Goal: Task Accomplishment & Management: Use online tool/utility

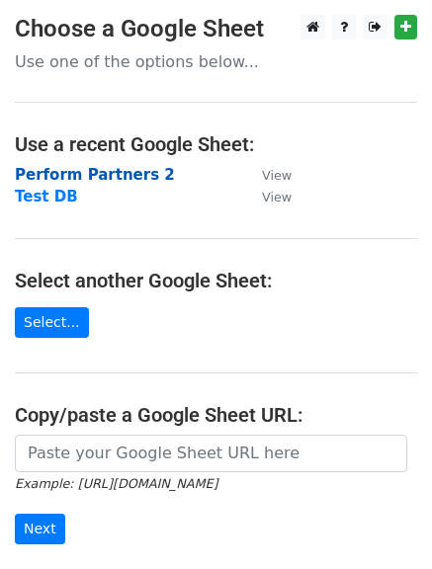
click at [104, 172] on strong "Perform Partners 2" at bounding box center [95, 175] width 160 height 18
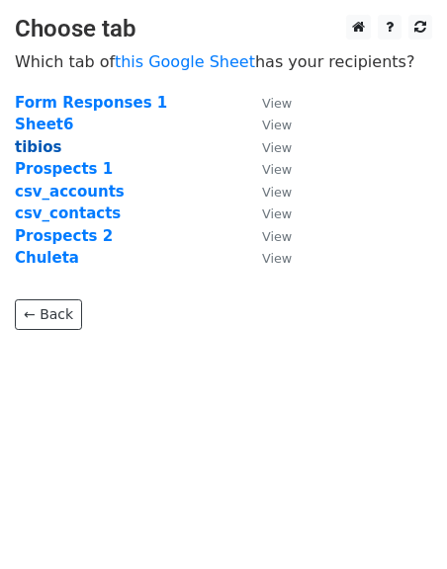
click at [33, 142] on strong "tibios" at bounding box center [38, 147] width 46 height 18
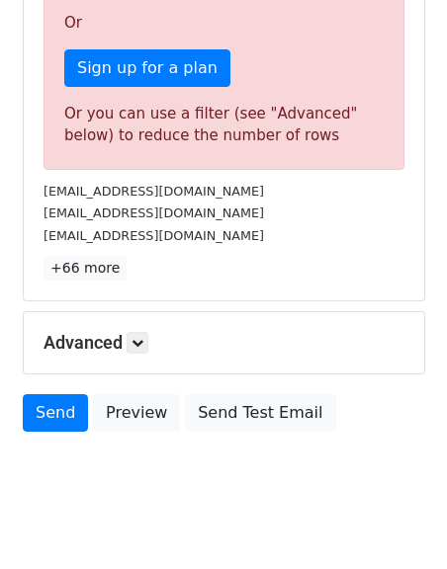
scroll to position [585, 0]
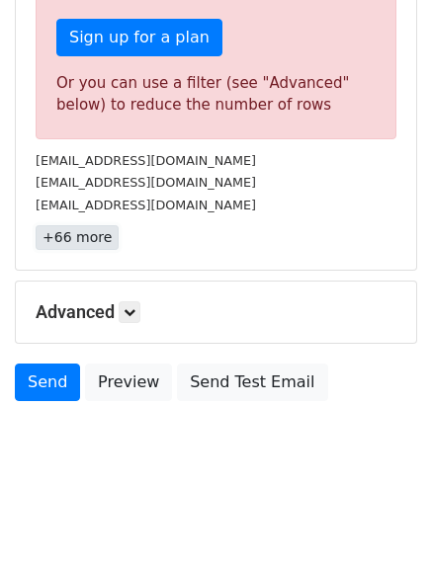
click at [79, 241] on link "+66 more" at bounding box center [77, 237] width 83 height 25
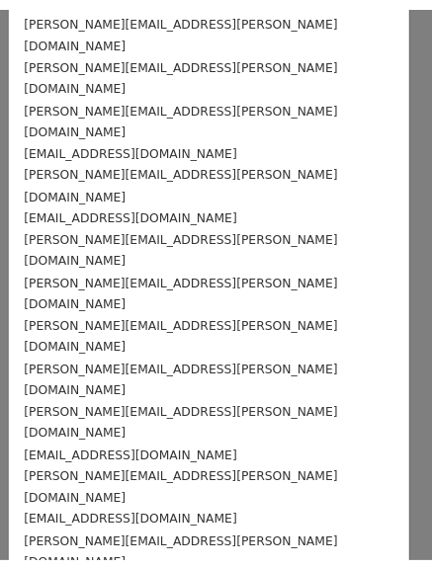
scroll to position [1144, 0]
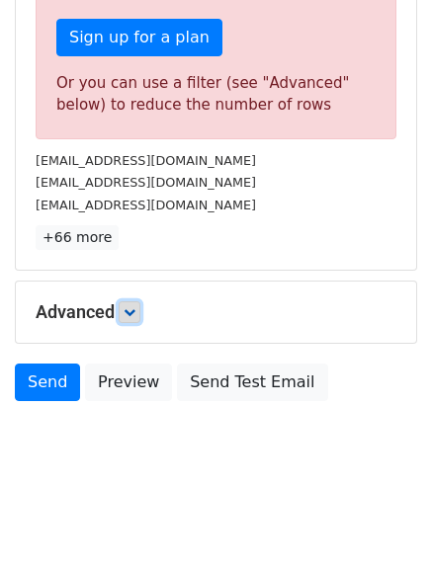
click at [135, 313] on icon at bounding box center [130, 312] width 12 height 12
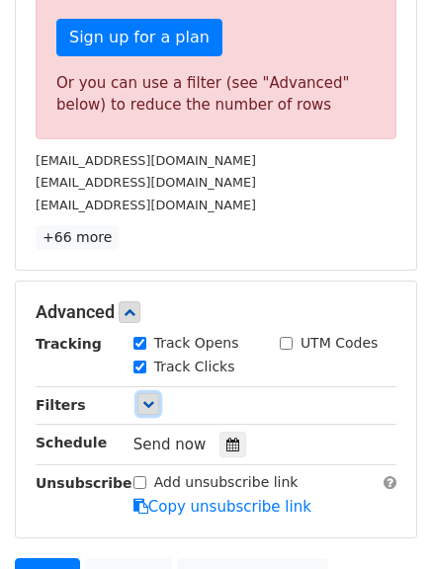
click at [147, 408] on icon at bounding box center [148, 404] width 12 height 12
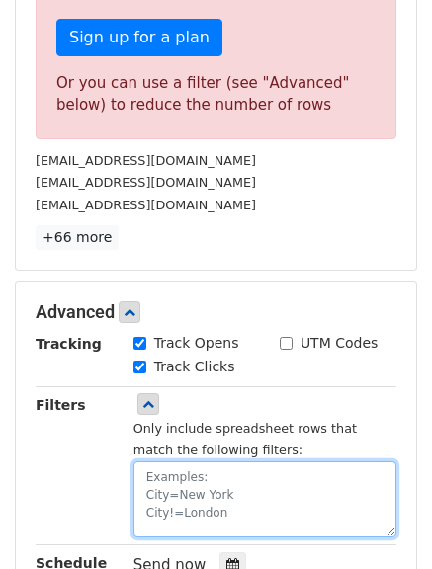
click at [136, 486] on textarea at bounding box center [264, 499] width 263 height 76
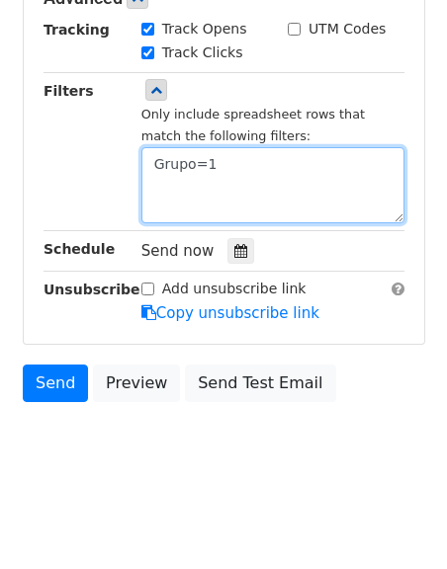
scroll to position [585, 0]
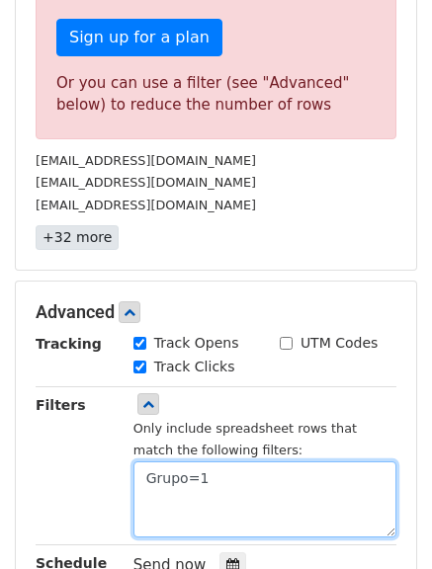
type textarea "Grupo=1"
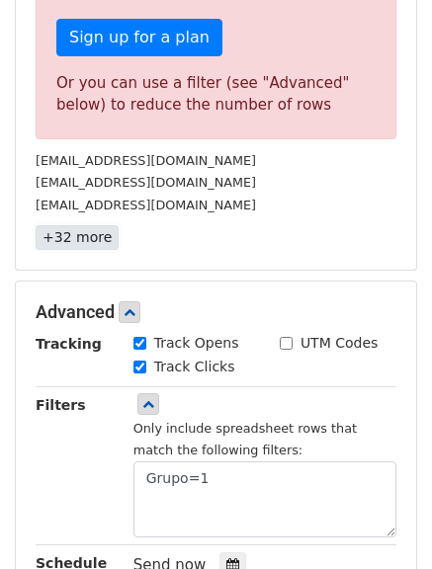
click at [52, 242] on link "+32 more" at bounding box center [77, 237] width 83 height 25
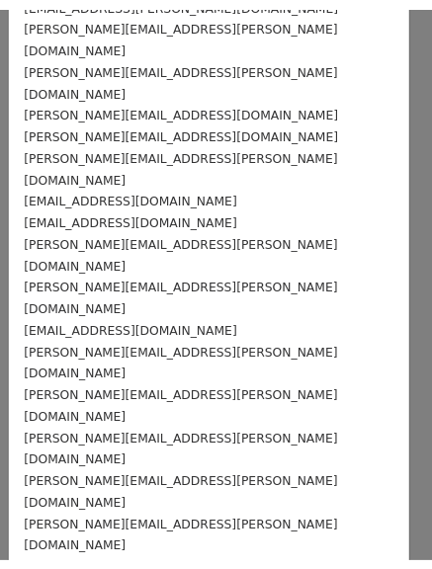
scroll to position [388, 0]
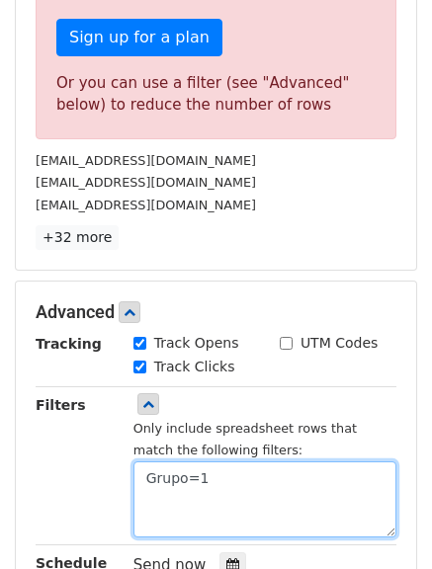
drag, startPoint x: 219, startPoint y: 479, endPoint x: 98, endPoint y: 469, distance: 121.9
click at [98, 469] on div "Filters Only include spreadsheet rows that match the following filters: Grupo=1" at bounding box center [216, 465] width 390 height 143
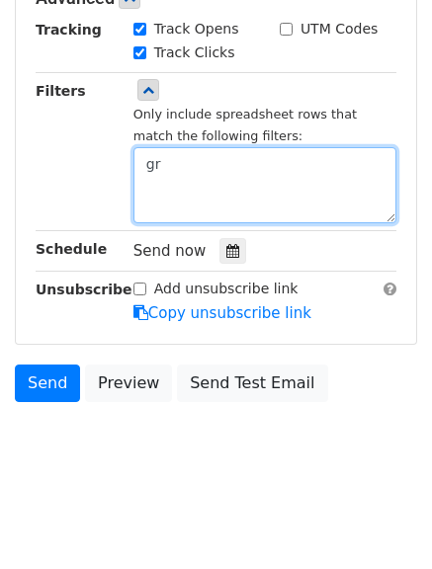
scroll to position [585, 0]
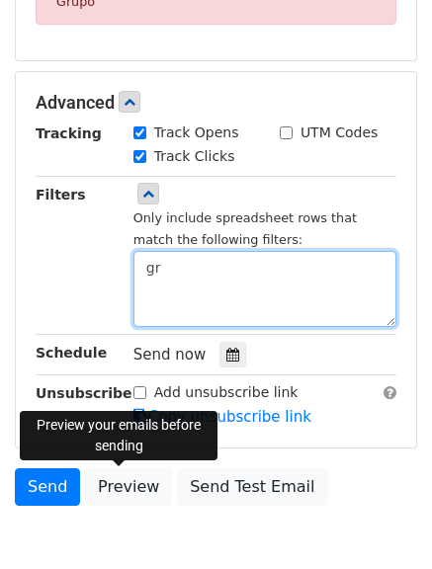
type textarea "g"
type textarea "Grupo=1"
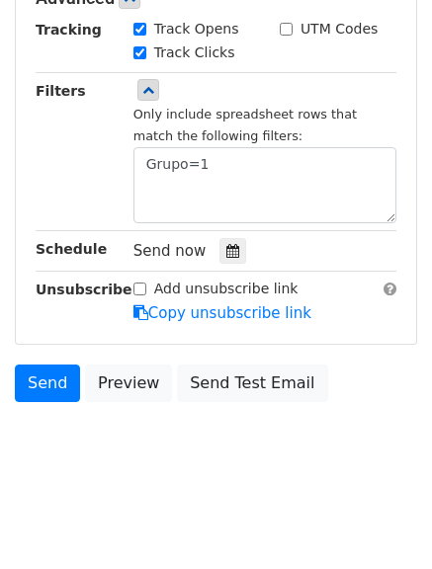
click at [78, 124] on div "Filters" at bounding box center [70, 151] width 98 height 143
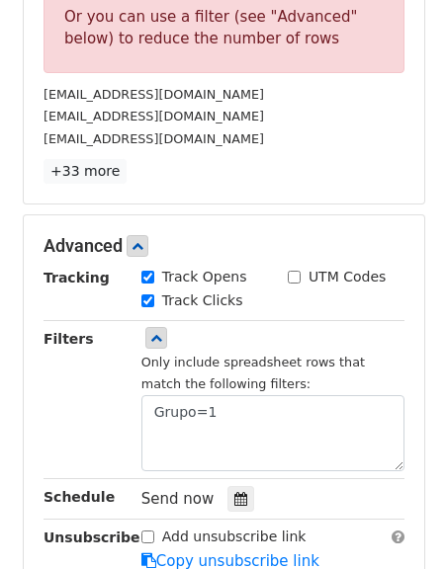
scroll to position [603, 0]
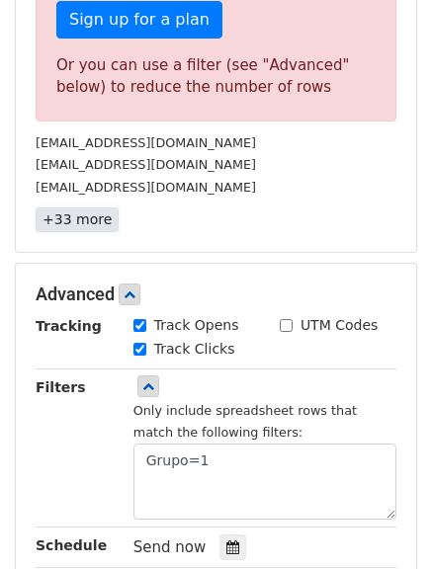
click at [75, 217] on link "+33 more" at bounding box center [77, 220] width 83 height 25
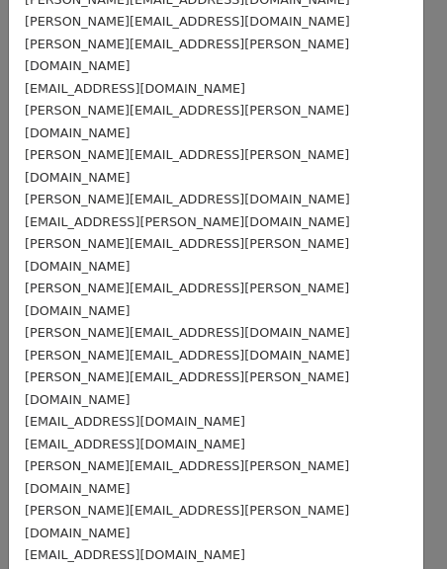
scroll to position [198, 0]
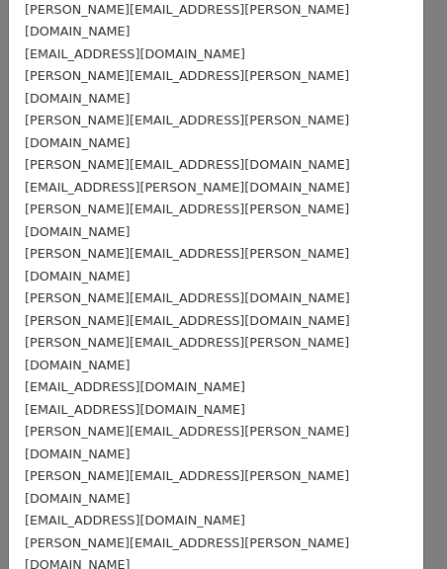
drag, startPoint x: 27, startPoint y: 478, endPoint x: 188, endPoint y: 467, distance: 161.4
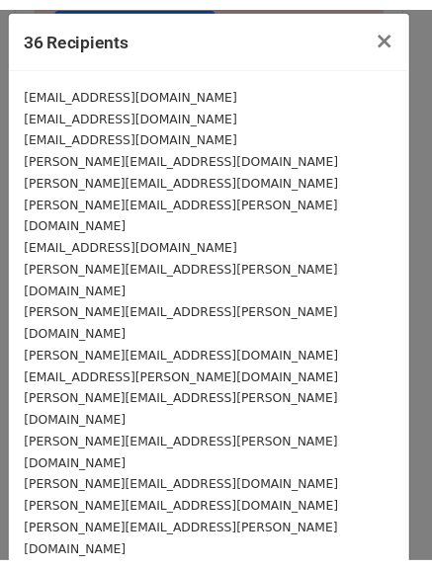
scroll to position [0, 0]
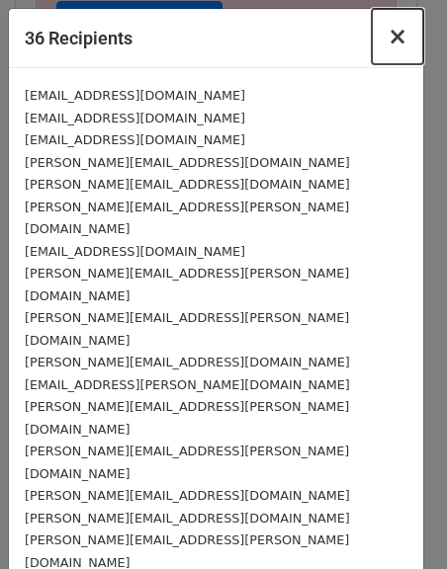
click at [374, 40] on button "×" at bounding box center [397, 36] width 51 height 55
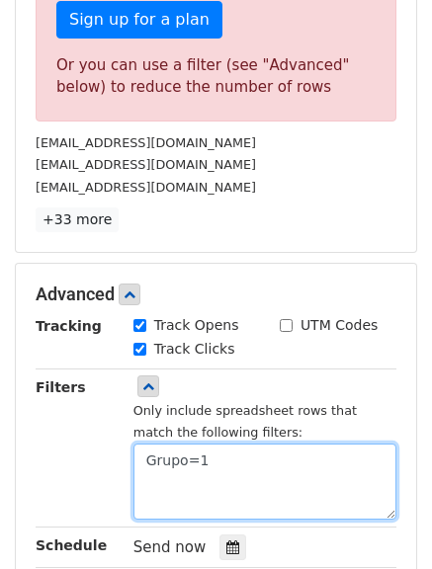
drag, startPoint x: 249, startPoint y: 467, endPoint x: 107, endPoint y: 469, distance: 142.3
click at [107, 469] on div "Filters Only include spreadsheet rows that match the following filters: Grupo=1" at bounding box center [216, 447] width 390 height 143
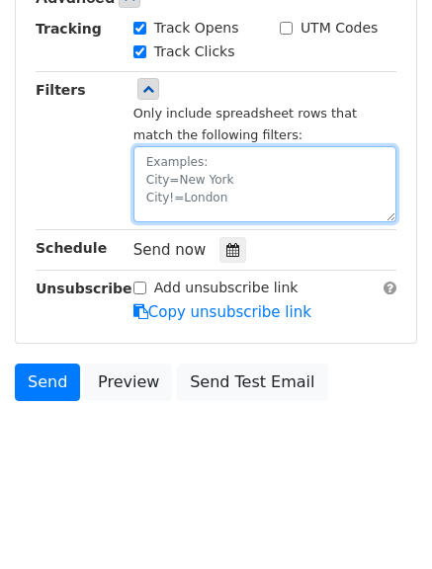
scroll to position [434, 0]
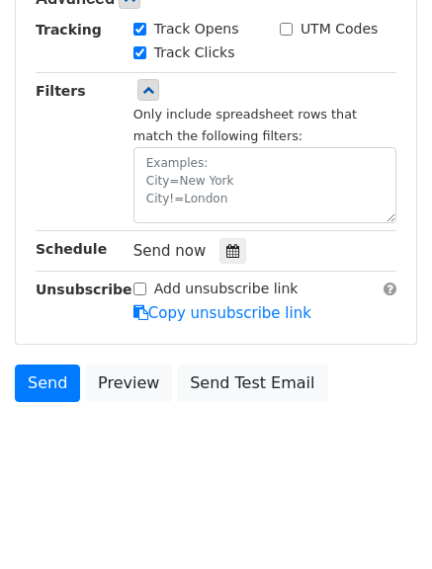
click at [101, 474] on body "New Campaign Daily emails left: 50 Google Sheet: Perform Partners 2 Variables C…" at bounding box center [216, 36] width 432 height 910
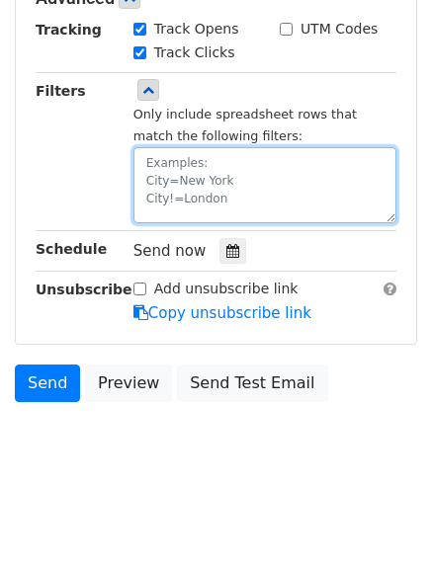
click at [207, 160] on textarea at bounding box center [264, 185] width 263 height 76
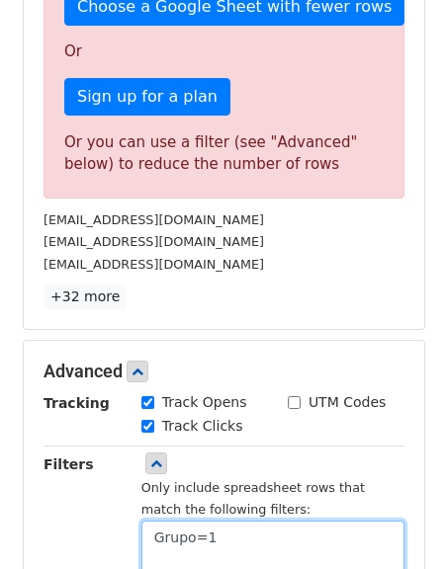
scroll to position [494, 0]
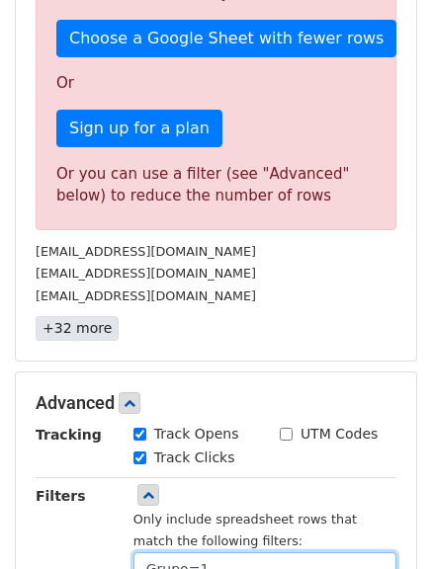
type textarea "Grupo=1"
click at [76, 328] on link "+32 more" at bounding box center [77, 328] width 83 height 25
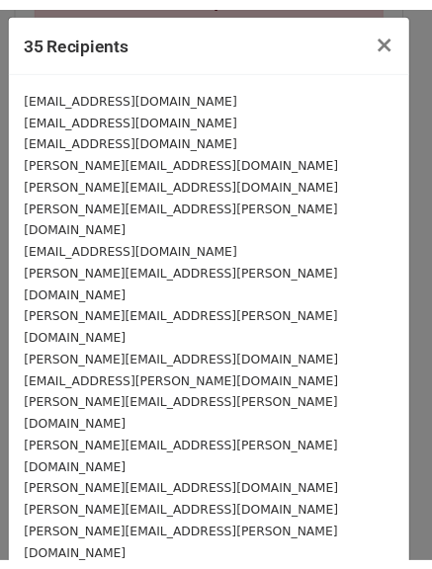
scroll to position [0, 0]
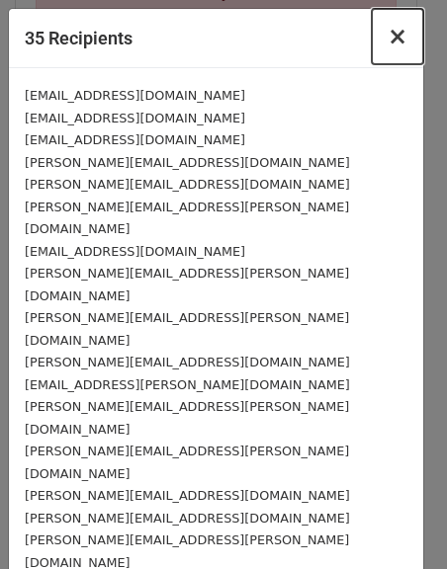
click at [387, 44] on span "×" at bounding box center [397, 37] width 20 height 28
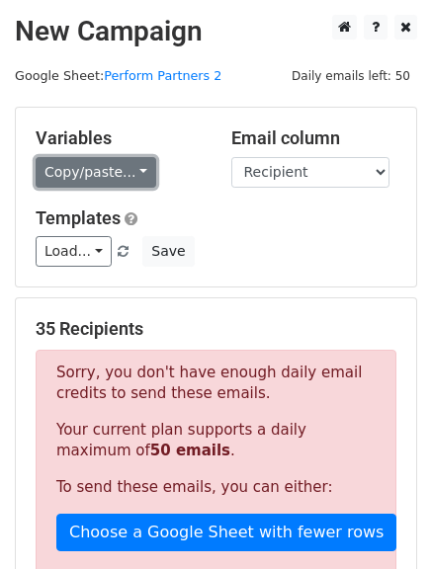
click at [129, 177] on link "Copy/paste..." at bounding box center [96, 172] width 121 height 31
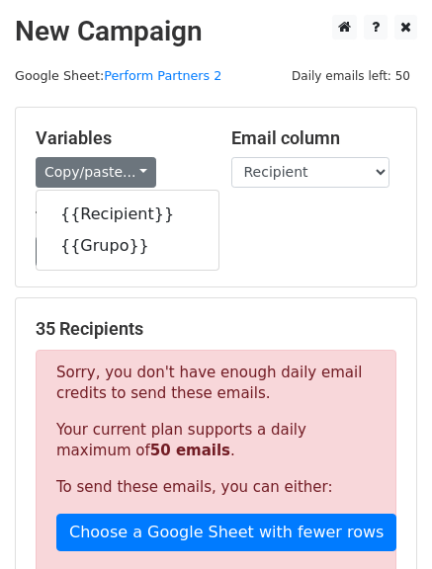
click at [149, 139] on h5 "Variables" at bounding box center [119, 138] width 166 height 22
